Goal: Information Seeking & Learning: Learn about a topic

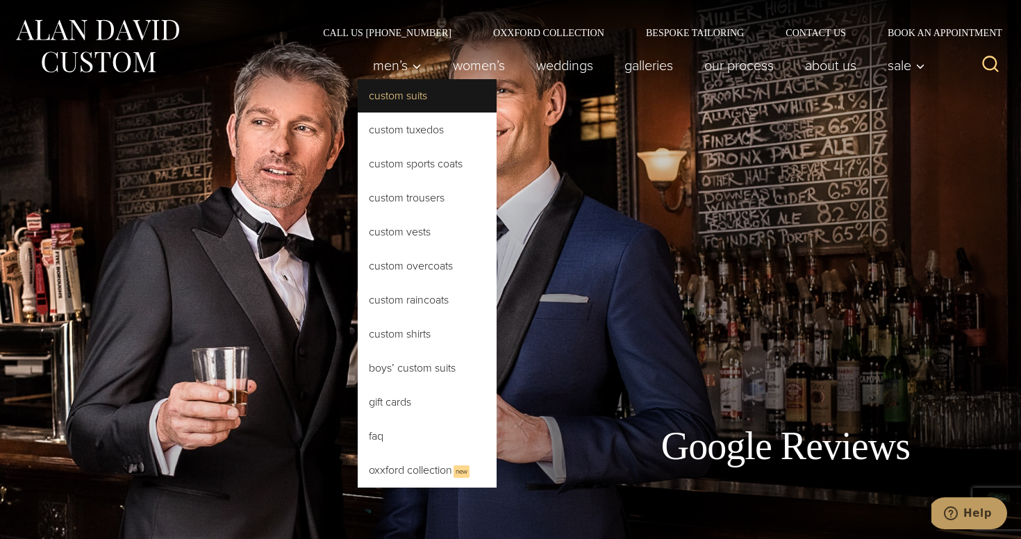
click at [404, 104] on link "Custom Suits" at bounding box center [427, 95] width 139 height 33
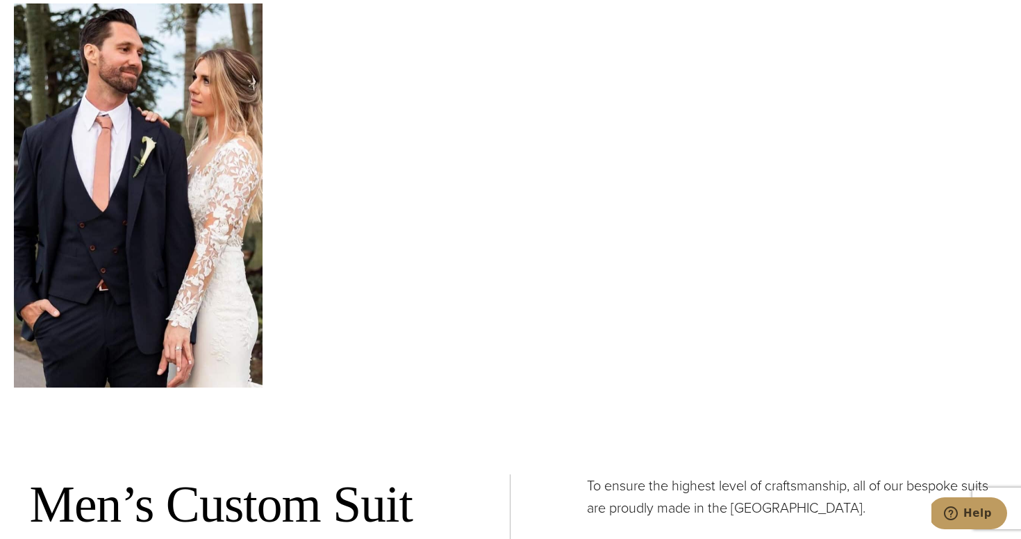
scroll to position [4563, 0]
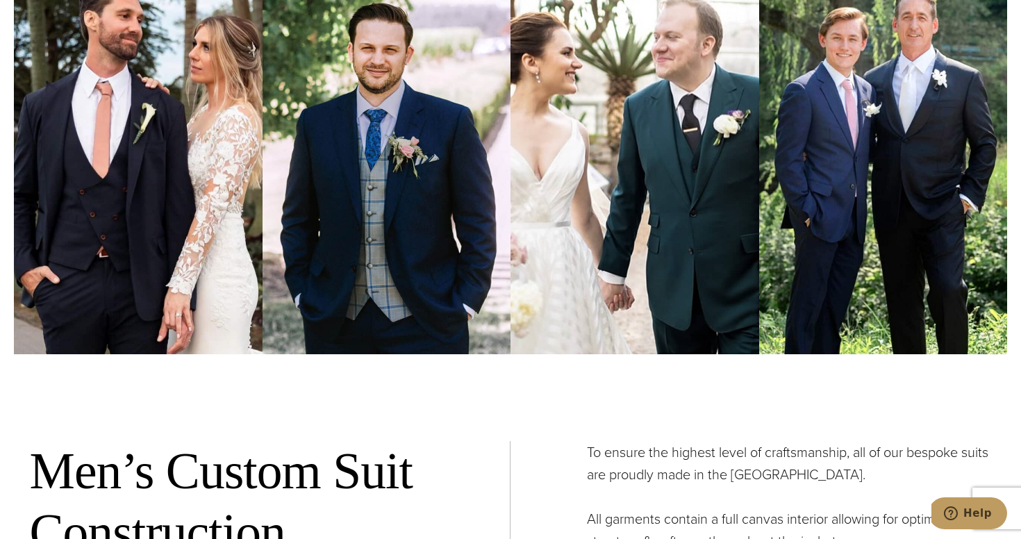
click at [611, 242] on img at bounding box center [635, 162] width 249 height 384
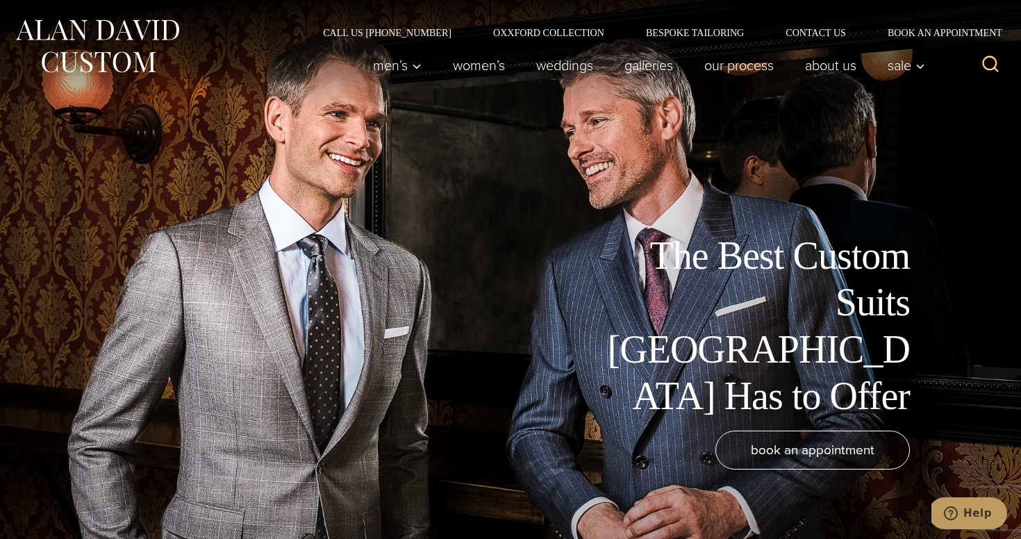
scroll to position [0, 0]
click at [563, 69] on link "weddings" at bounding box center [565, 65] width 88 height 28
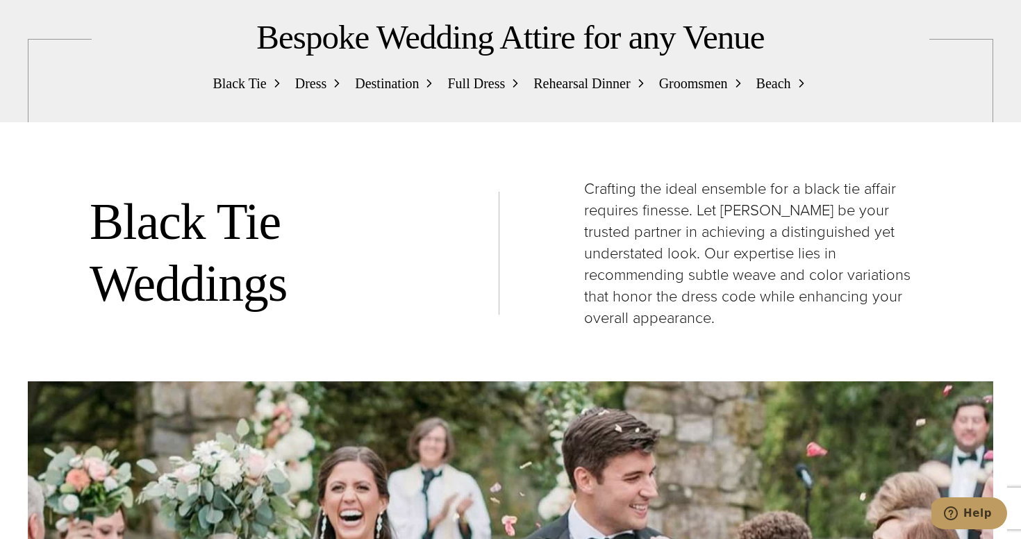
scroll to position [1500, 0]
click at [313, 73] on span "Dress" at bounding box center [311, 84] width 32 height 22
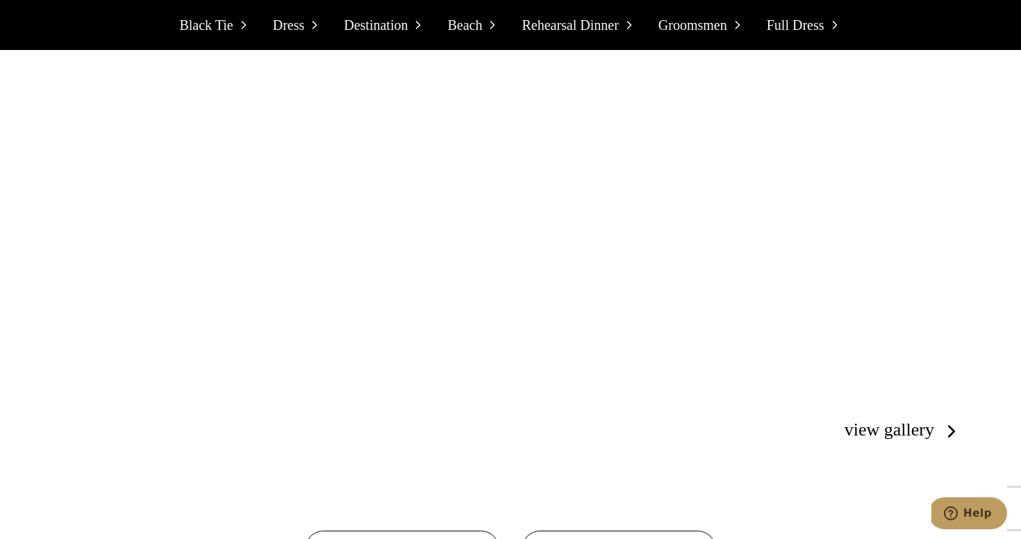
scroll to position [6692, 0]
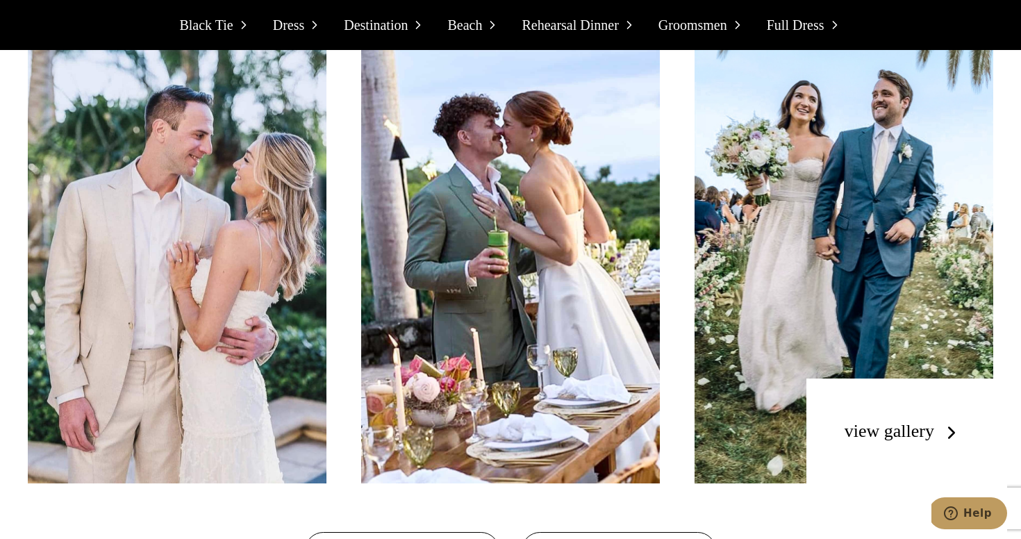
click at [913, 421] on link "view gallery" at bounding box center [903, 431] width 117 height 20
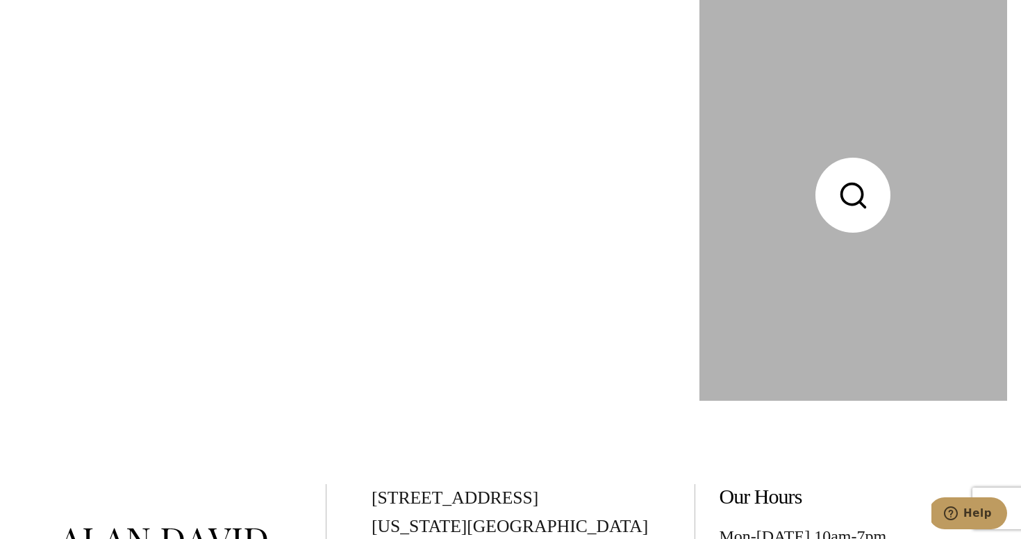
scroll to position [4807, 0]
